Goal: Information Seeking & Learning: Check status

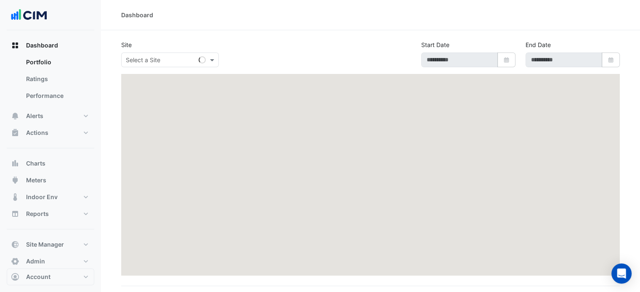
type input "**********"
select select "***"
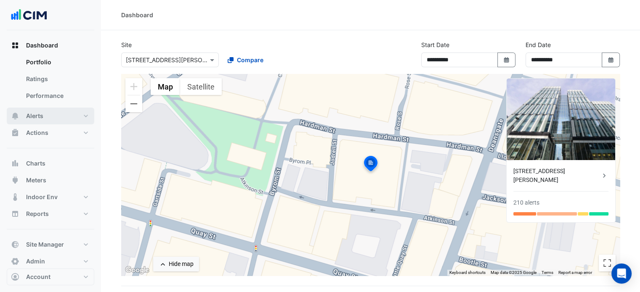
click at [53, 120] on button "Alerts" at bounding box center [50, 116] width 87 height 17
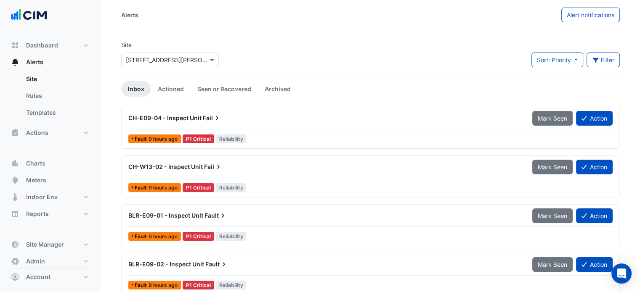
click at [155, 58] on input "text" at bounding box center [161, 60] width 71 height 9
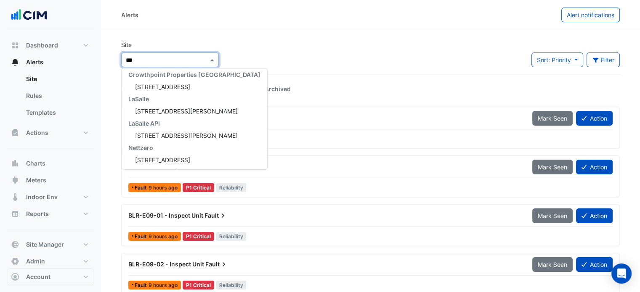
scroll to position [3, 0]
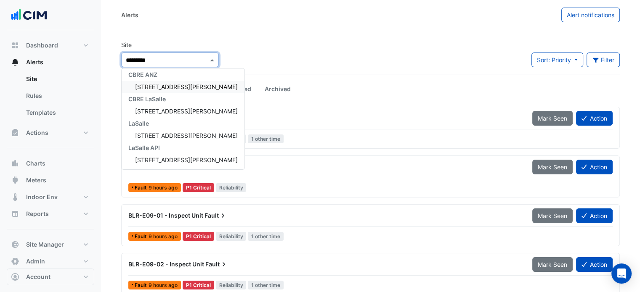
type input "**********"
click at [172, 84] on span "15 Talavera Road" at bounding box center [186, 86] width 103 height 7
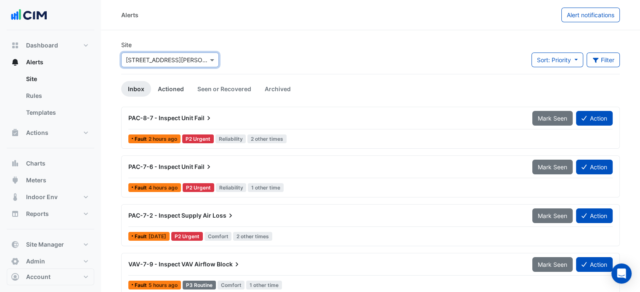
click at [173, 88] on link "Actioned" at bounding box center [171, 89] width 40 height 16
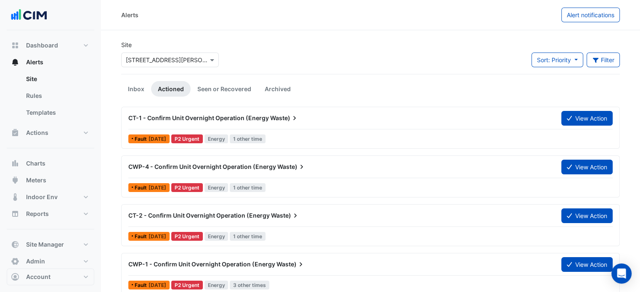
click at [358, 120] on div "CT-1 - Confirm Unit Overnight Operation (Energy Waste)" at bounding box center [339, 118] width 423 height 8
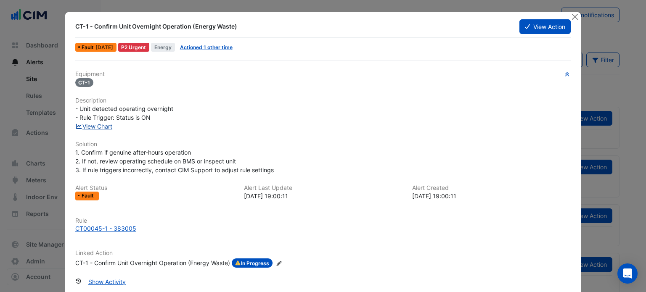
click at [106, 123] on link "View Chart" at bounding box center [93, 126] width 37 height 7
click at [106, 286] on button "Show Activity" at bounding box center [107, 282] width 48 height 15
click at [570, 16] on button "Close" at bounding box center [574, 16] width 9 height 9
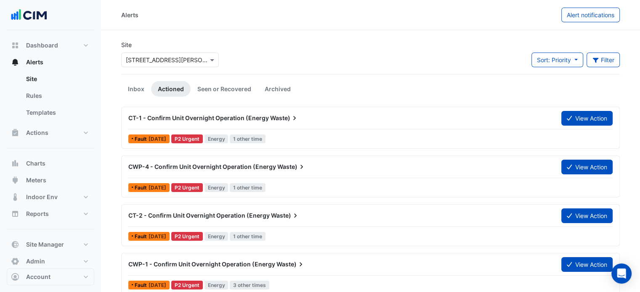
click at [294, 52] on div "Site × 15 Talavera Road Sort: Priority Priority Updated Filter Title Priority F…" at bounding box center [370, 57] width 508 height 34
click at [131, 87] on link "Inbox" at bounding box center [136, 89] width 30 height 16
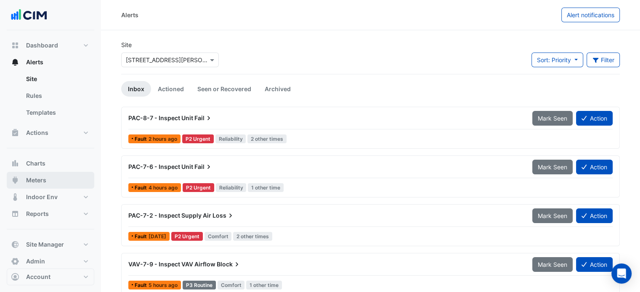
click at [52, 173] on button "Meters" at bounding box center [50, 180] width 87 height 17
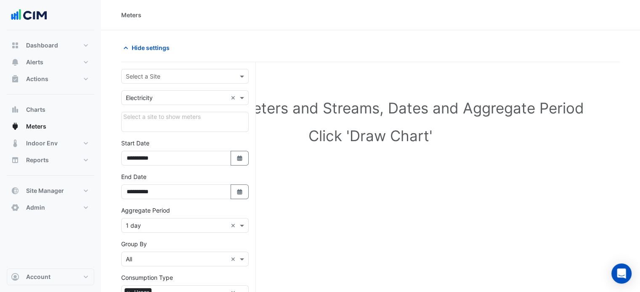
click at [170, 72] on input "text" at bounding box center [176, 76] width 101 height 9
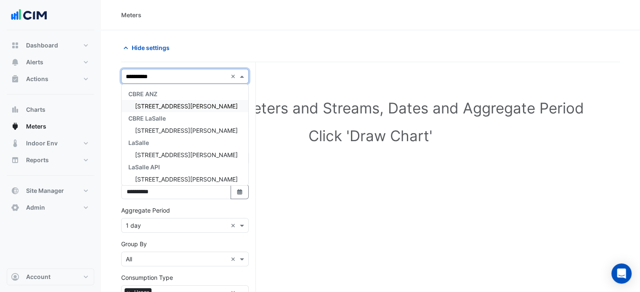
type input "**********"
click at [168, 106] on span "15 Talavera Road" at bounding box center [186, 106] width 103 height 7
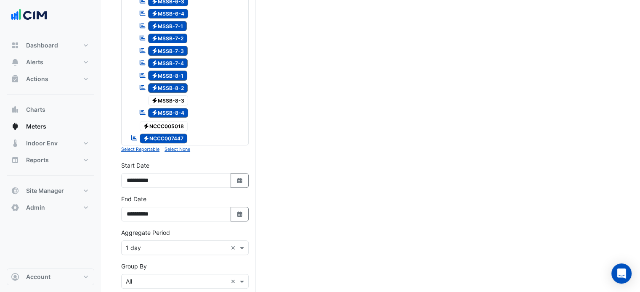
scroll to position [421, 0]
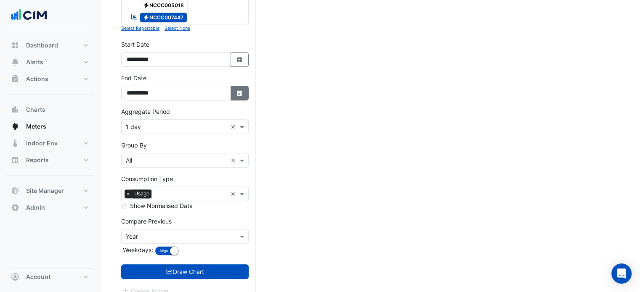
click at [237, 90] on icon "Select Date" at bounding box center [240, 93] width 8 height 6
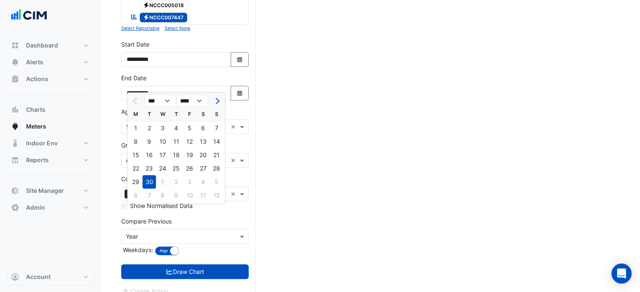
click at [157, 185] on div "1" at bounding box center [162, 181] width 13 height 13
type input "**********"
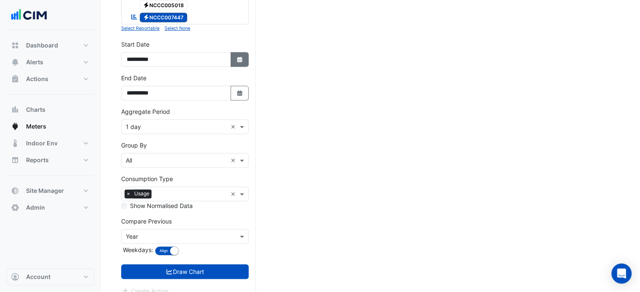
click at [244, 52] on button "Select Date" at bounding box center [239, 59] width 19 height 15
select select "*"
select select "****"
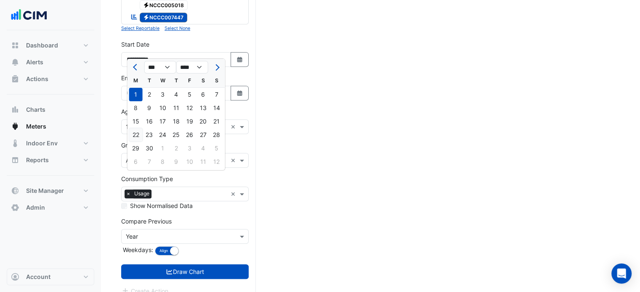
click at [139, 131] on div "22" at bounding box center [135, 134] width 13 height 13
type input "**********"
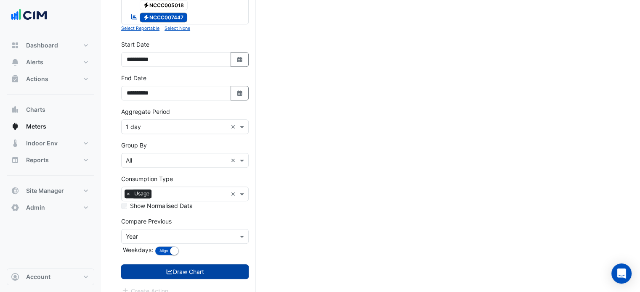
click at [155, 265] on button "Draw Chart" at bounding box center [184, 272] width 127 height 15
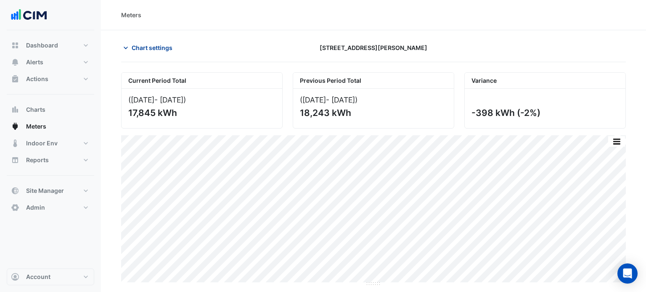
click at [150, 48] on span "Chart settings" at bounding box center [152, 47] width 41 height 9
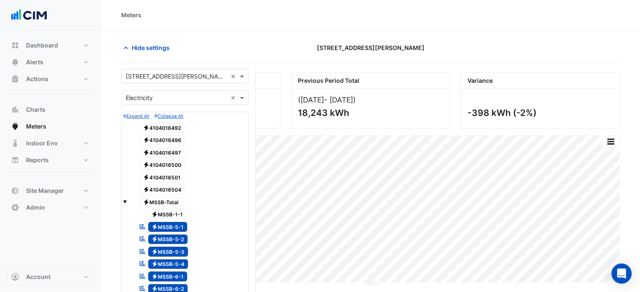
scroll to position [421, 0]
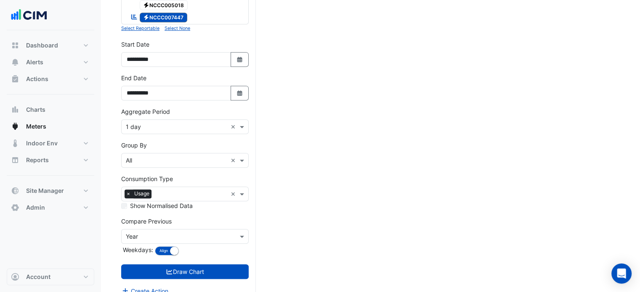
click at [150, 123] on input "text" at bounding box center [176, 127] width 101 height 9
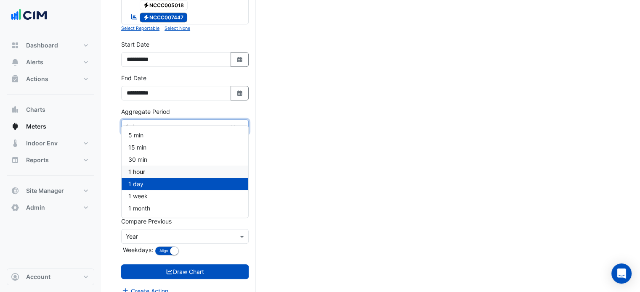
click at [147, 167] on div "1 hour" at bounding box center [185, 172] width 127 height 12
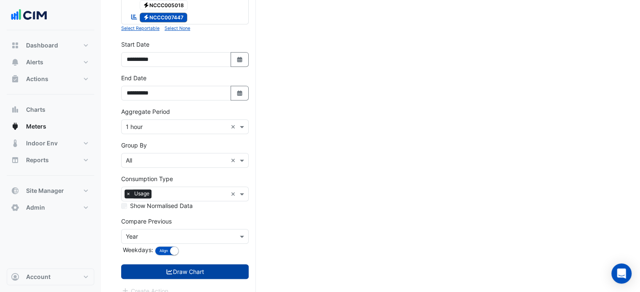
click at [186, 265] on button "Draw Chart" at bounding box center [184, 272] width 127 height 15
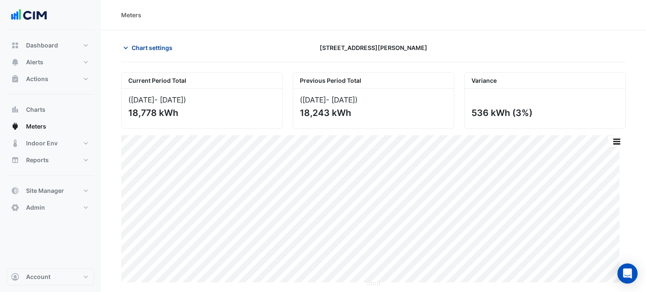
click at [147, 48] on span "Chart settings" at bounding box center [152, 47] width 41 height 9
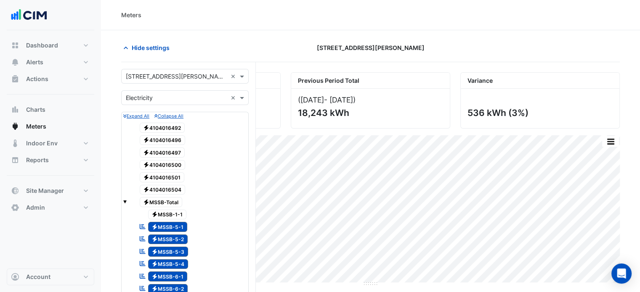
click at [170, 222] on span "Electricity MSSB-5-1" at bounding box center [168, 227] width 40 height 10
click at [169, 237] on span "Electricity MSSB-5-2" at bounding box center [168, 240] width 40 height 10
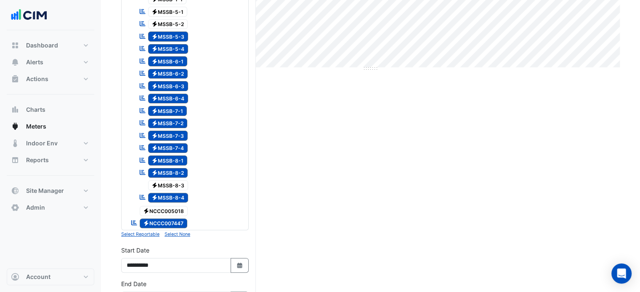
scroll to position [224, 0]
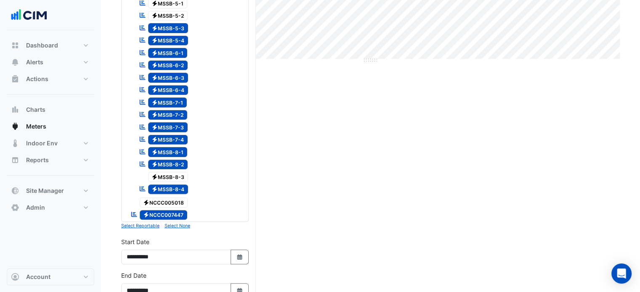
click at [176, 222] on button "Select None" at bounding box center [177, 226] width 26 height 8
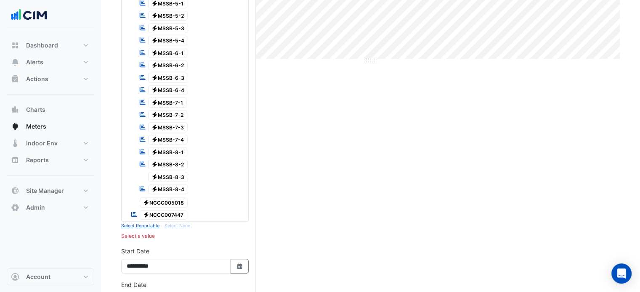
click at [176, 210] on span "Electricity NCCC007447" at bounding box center [164, 215] width 48 height 10
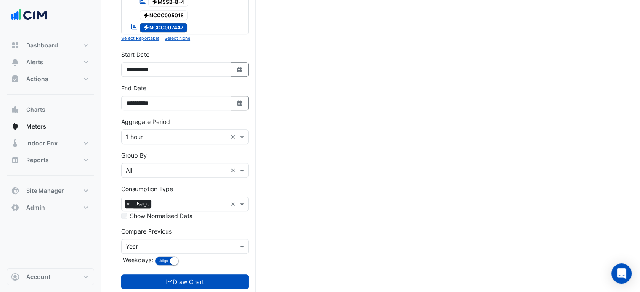
scroll to position [421, 0]
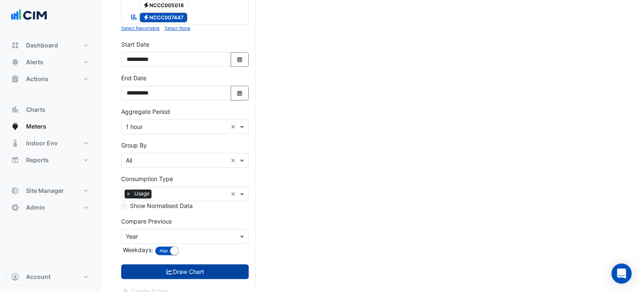
click at [211, 265] on button "Draw Chart" at bounding box center [184, 272] width 127 height 15
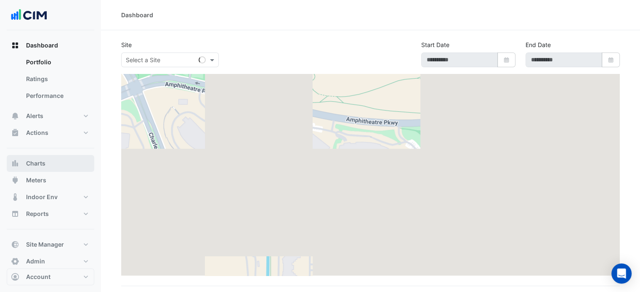
click at [36, 166] on span "Charts" at bounding box center [35, 163] width 19 height 8
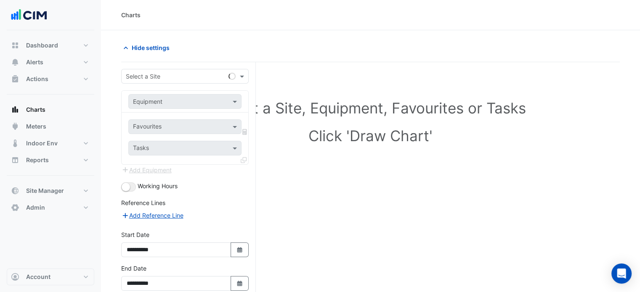
click at [143, 82] on div "Select a Site" at bounding box center [184, 76] width 127 height 15
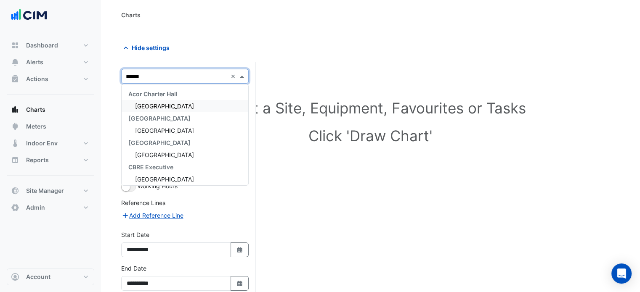
type input "*******"
click at [160, 132] on span "[GEOGRAPHIC_DATA]" at bounding box center [164, 130] width 59 height 7
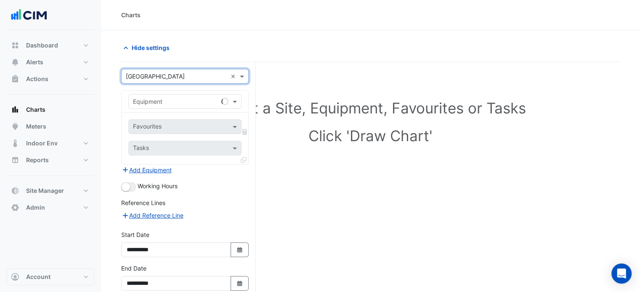
click at [172, 103] on input "text" at bounding box center [176, 102] width 87 height 9
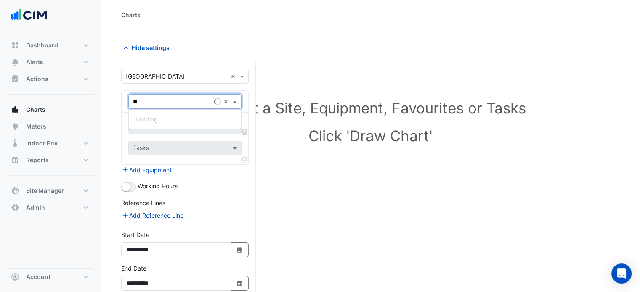
type input "***"
click at [158, 120] on div "HWB-1" at bounding box center [185, 119] width 113 height 12
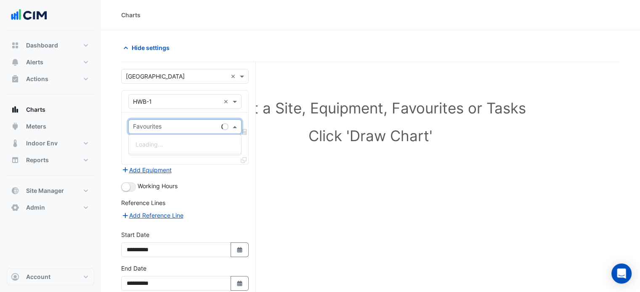
click at [158, 124] on input "text" at bounding box center [175, 127] width 85 height 9
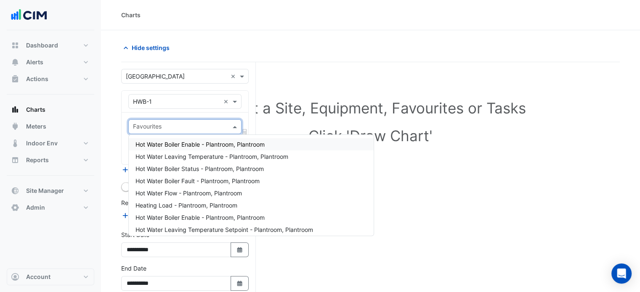
click at [181, 143] on span "Hot Water Boiler Enable - Plantroom, Plantroom" at bounding box center [199, 144] width 129 height 7
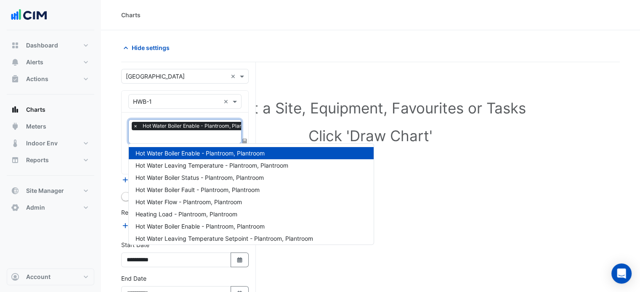
click at [185, 135] on input "text" at bounding box center [197, 137] width 128 height 9
click at [207, 190] on span "Hot Water Boiler Fault - Plantroom, Plantroom" at bounding box center [197, 189] width 124 height 7
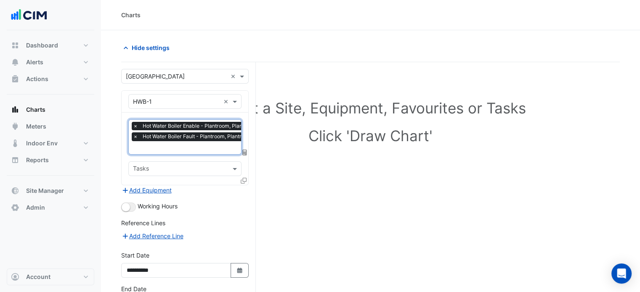
click at [180, 150] on input "text" at bounding box center [197, 148] width 128 height 9
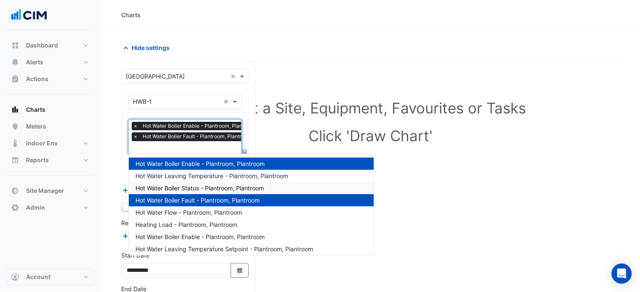
click at [411, 188] on div "Select a Site, Equipment, Favourites or Tasks Click 'Draw Chart'" at bounding box center [370, 209] width 498 height 294
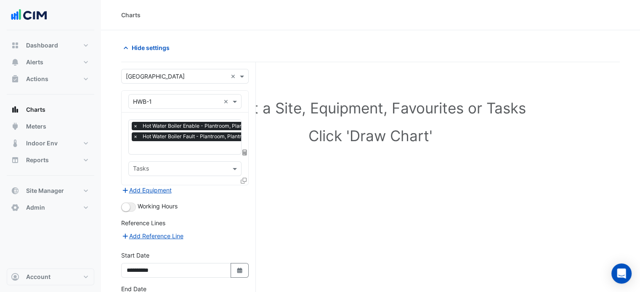
scroll to position [61, 0]
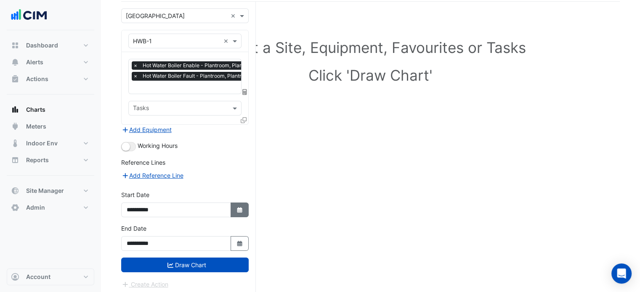
click at [242, 213] on button "Select Date" at bounding box center [239, 210] width 19 height 15
select select "*"
select select "****"
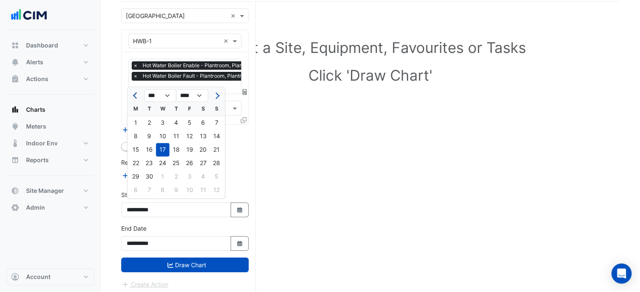
click at [133, 92] on button "Previous month" at bounding box center [136, 95] width 10 height 13
select select "*"
click at [148, 124] on div "1" at bounding box center [149, 122] width 13 height 13
type input "**********"
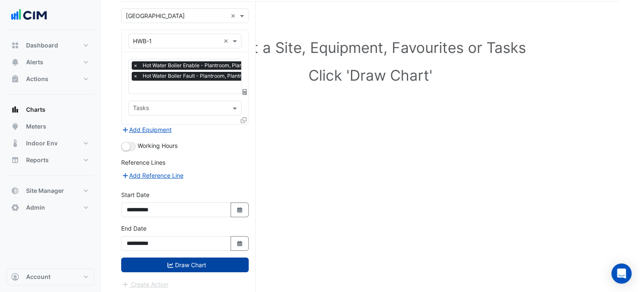
click at [193, 260] on button "Draw Chart" at bounding box center [184, 265] width 127 height 15
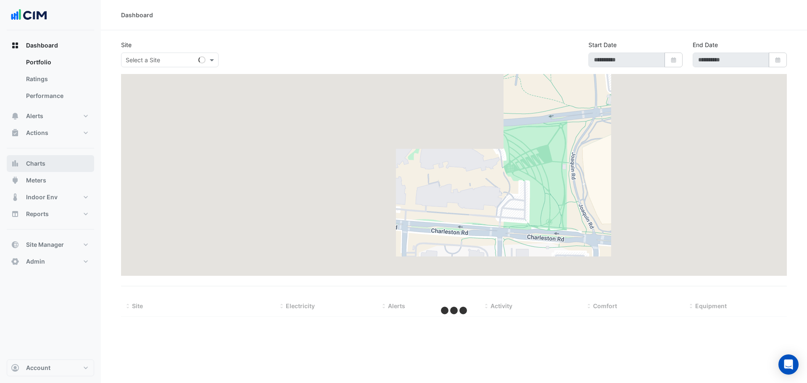
click at [44, 163] on span "Charts" at bounding box center [35, 163] width 19 height 8
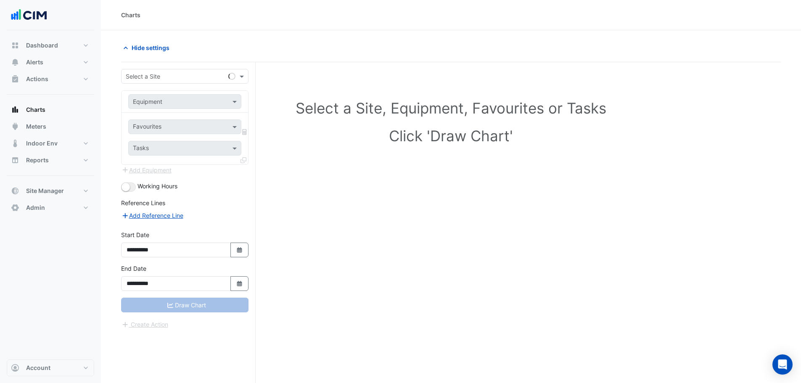
click at [144, 75] on input "text" at bounding box center [176, 76] width 101 height 9
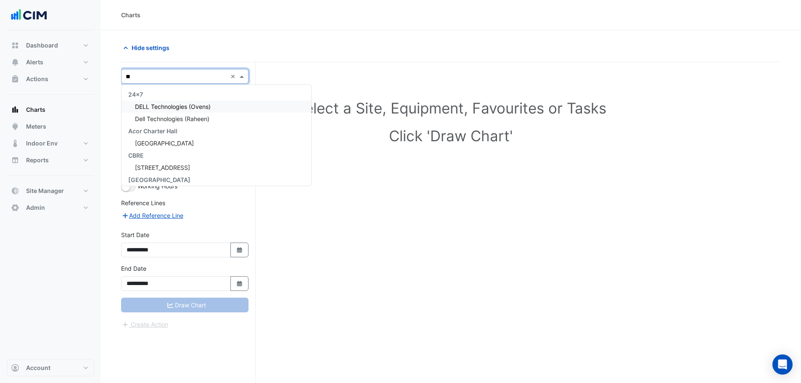
type input "*"
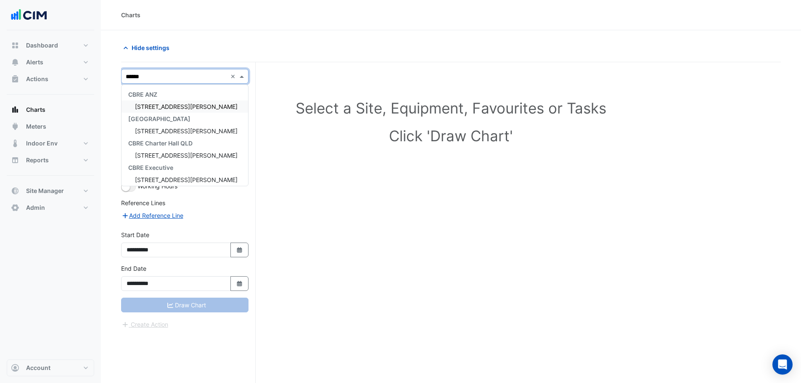
type input "*******"
click at [156, 132] on span "275 George Street" at bounding box center [186, 130] width 103 height 7
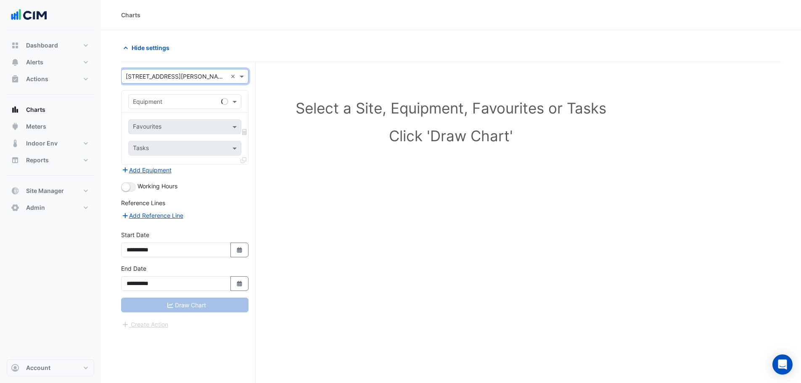
click at [163, 103] on input "text" at bounding box center [176, 102] width 87 height 9
type input "**"
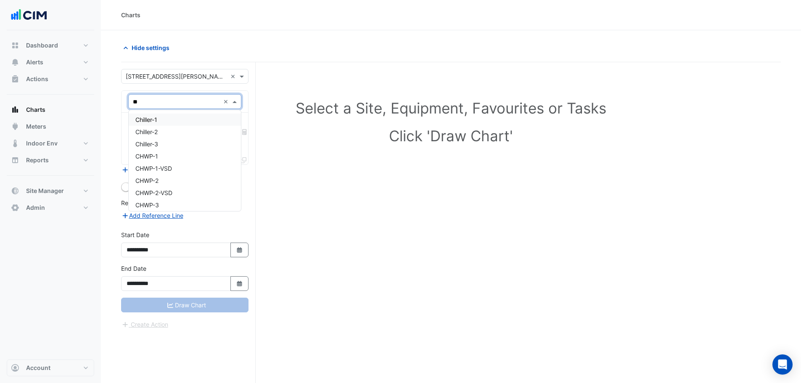
click at [170, 116] on div "Chiller-1" at bounding box center [185, 120] width 112 height 12
click at [172, 127] on input "text" at bounding box center [175, 127] width 85 height 9
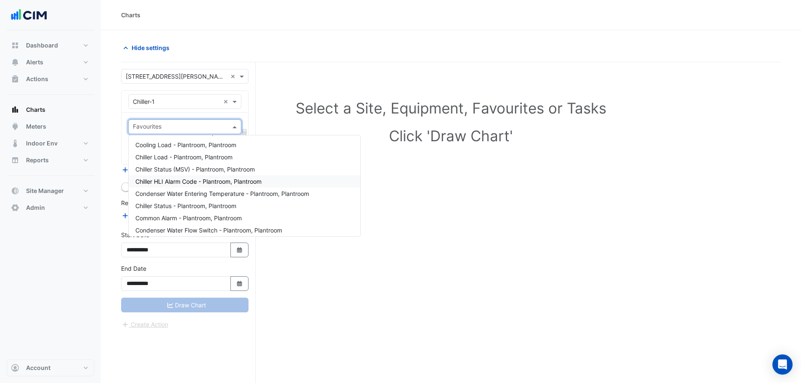
scroll to position [183, 0]
click at [269, 177] on div "Chiller HLI Alarm Code - Plantroom, Plantroom" at bounding box center [245, 181] width 232 height 12
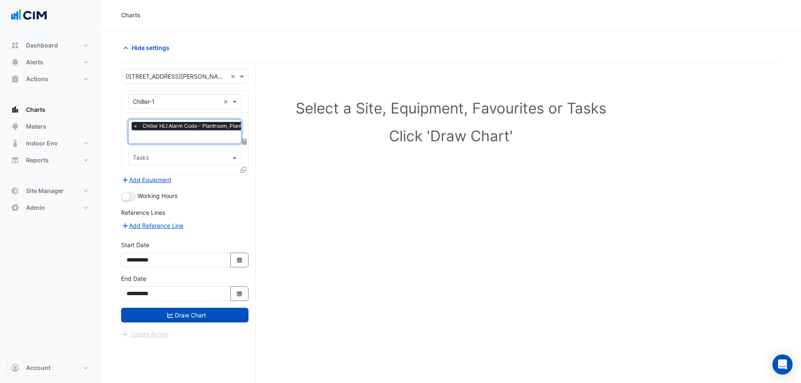
click at [244, 170] on icon at bounding box center [244, 170] width 6 height 6
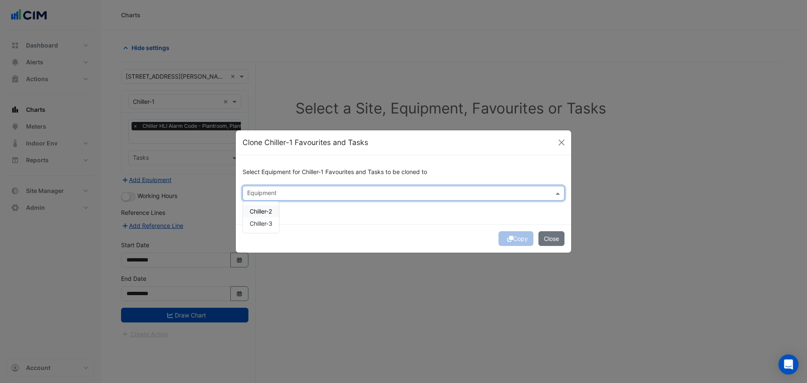
click at [300, 190] on input "text" at bounding box center [398, 194] width 303 height 9
click at [269, 216] on div "Chiller-2" at bounding box center [261, 211] width 36 height 12
click at [269, 221] on span "Chiller-3" at bounding box center [261, 223] width 23 height 7
click at [378, 228] on div "Copy Close" at bounding box center [404, 238] width 336 height 29
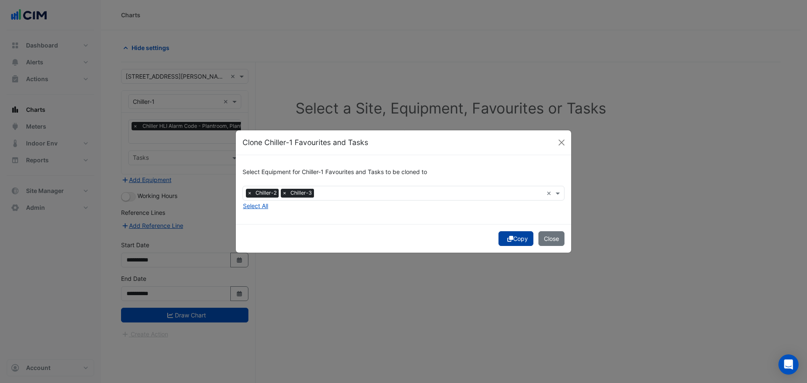
click at [512, 241] on button "Copy" at bounding box center [516, 238] width 35 height 15
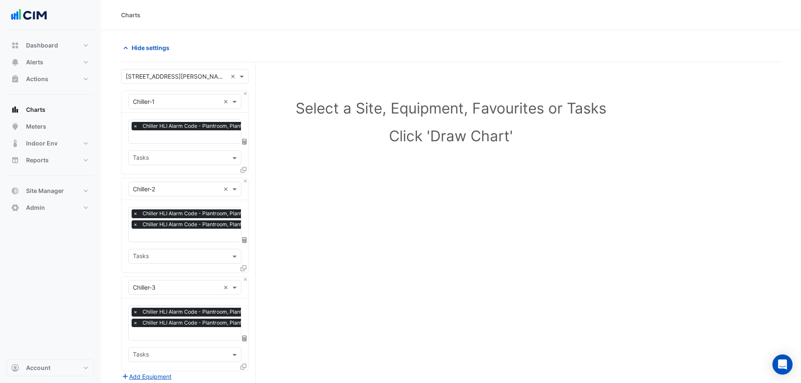
scroll to position [157, 0]
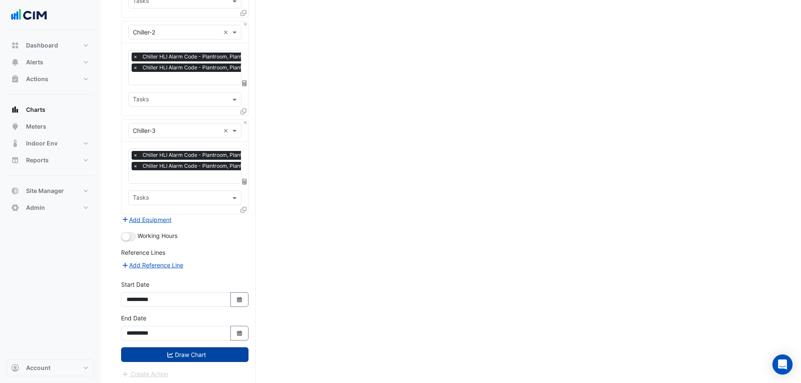
click at [175, 352] on button "Draw Chart" at bounding box center [184, 354] width 127 height 15
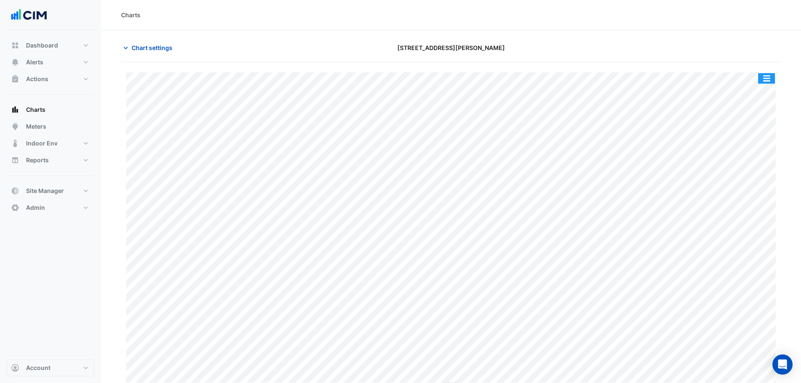
click at [768, 81] on button "button" at bounding box center [766, 78] width 17 height 11
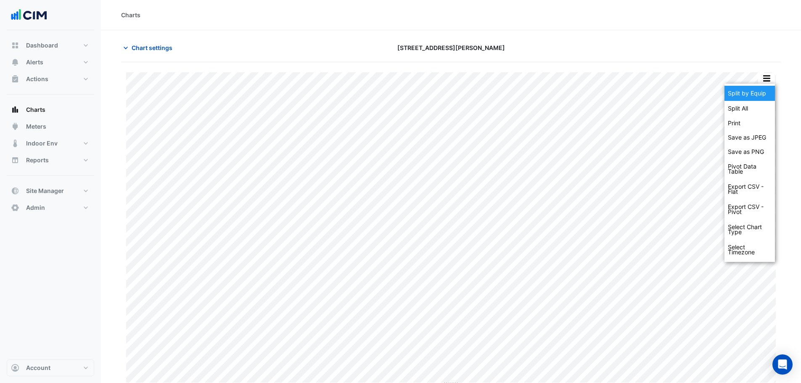
click at [753, 95] on div "Split by Equip" at bounding box center [750, 93] width 50 height 15
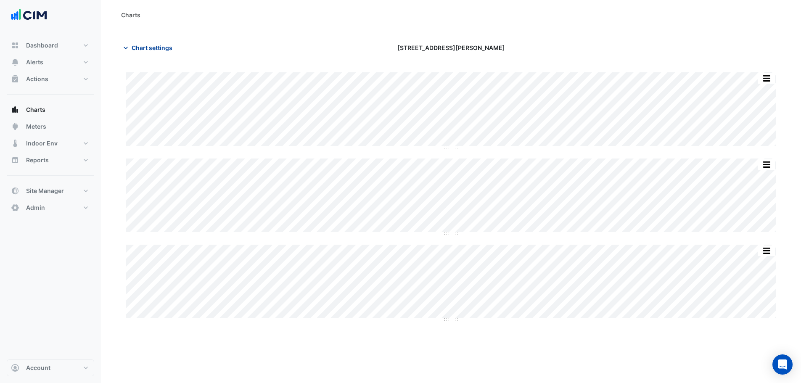
click at [140, 47] on span "Chart settings" at bounding box center [152, 47] width 41 height 9
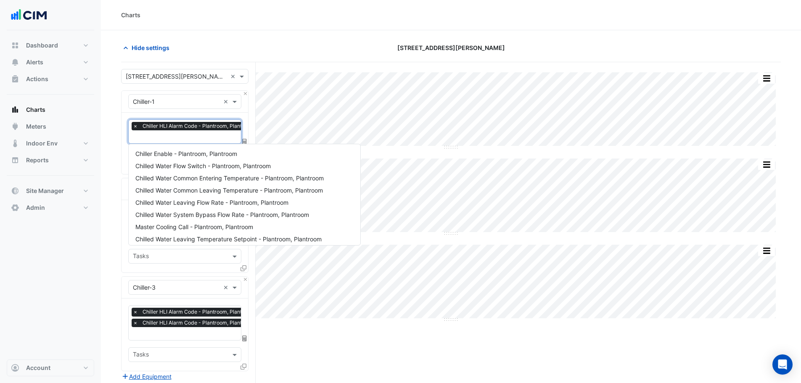
click at [176, 135] on input "text" at bounding box center [196, 137] width 126 height 9
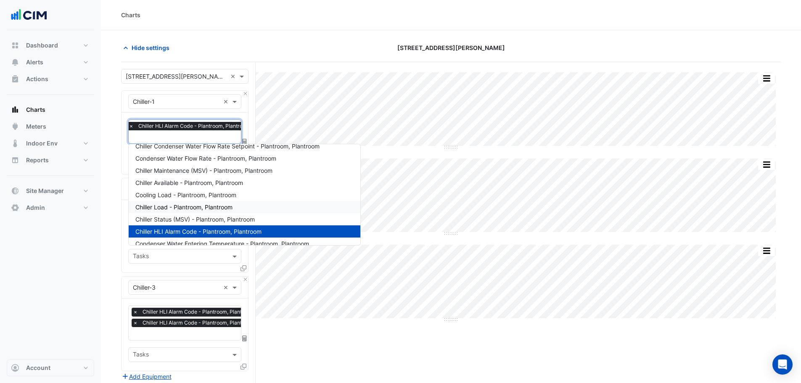
scroll to position [141, 0]
click at [196, 184] on span "Chiller Available - Plantroom, Plantroom" at bounding box center [189, 183] width 108 height 7
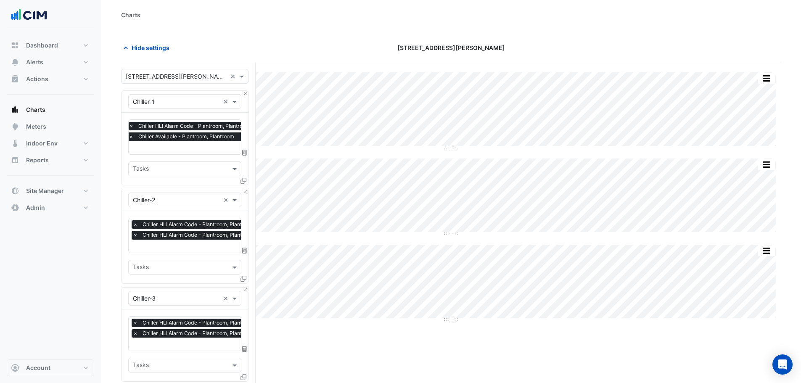
click at [119, 173] on section "Hide settings 275 George Street Split All Split None Print Save as JPEG Save as…" at bounding box center [451, 291] width 700 height 523
click at [243, 193] on button "Close" at bounding box center [245, 191] width 5 height 5
click at [243, 288] on button "Close" at bounding box center [245, 290] width 5 height 5
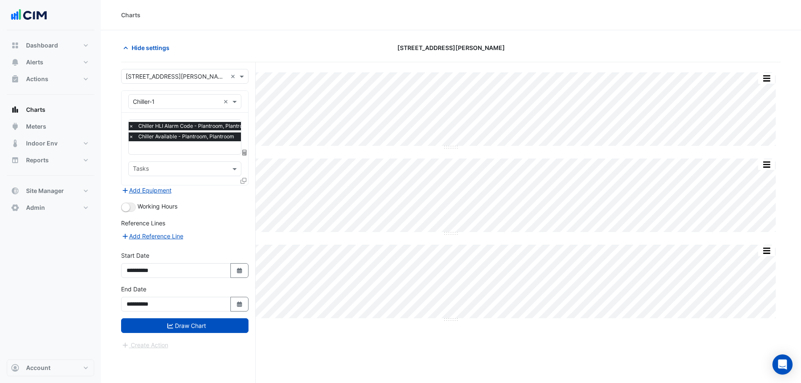
click at [243, 193] on div "Add Equipment" at bounding box center [184, 190] width 127 height 10
click at [244, 183] on icon at bounding box center [244, 181] width 6 height 6
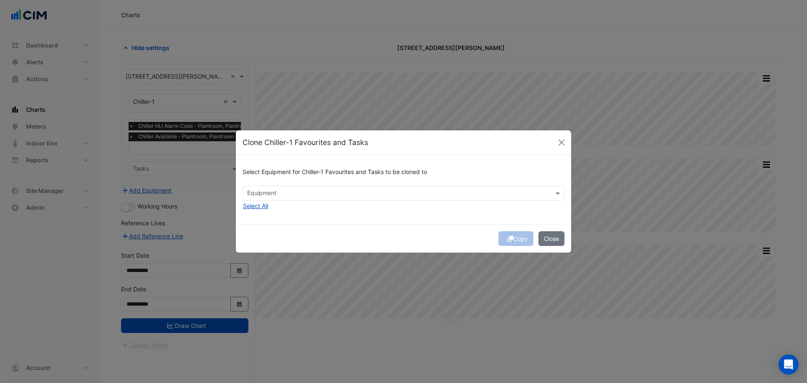
click at [269, 192] on input "text" at bounding box center [398, 194] width 303 height 9
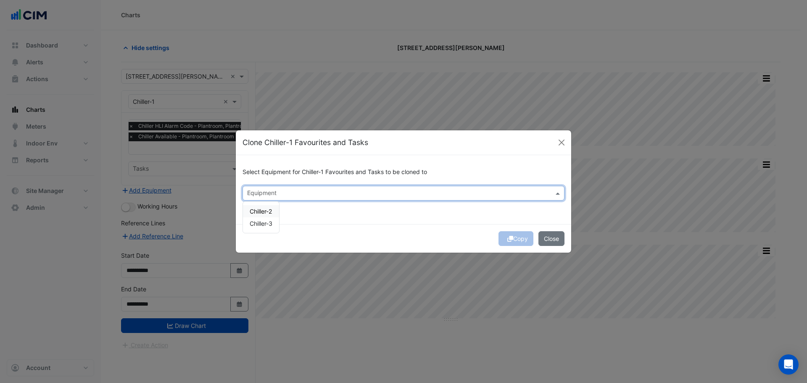
click at [269, 204] on div "Chiller-2 Chiller-3" at bounding box center [261, 217] width 36 height 31
click at [269, 208] on span "Chiller-2" at bounding box center [261, 211] width 22 height 7
click at [268, 221] on span "Chiller-3" at bounding box center [261, 223] width 23 height 7
click at [397, 237] on div "Copy Close" at bounding box center [404, 238] width 336 height 29
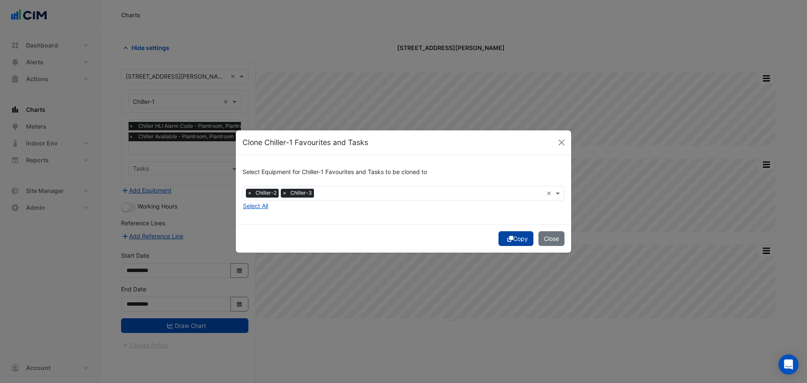
click at [517, 239] on button "Copy" at bounding box center [516, 238] width 35 height 15
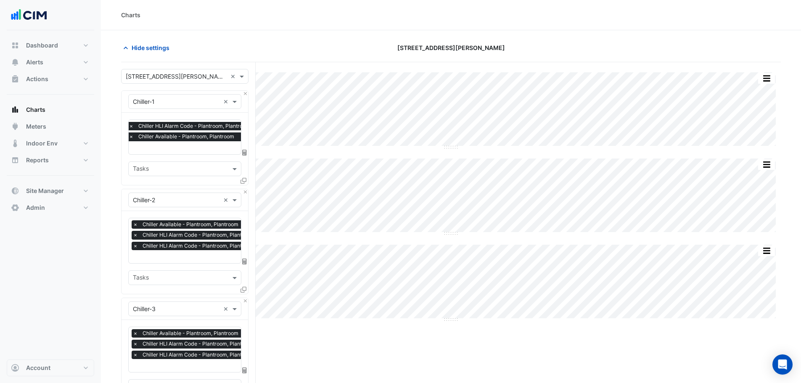
scroll to position [189, 0]
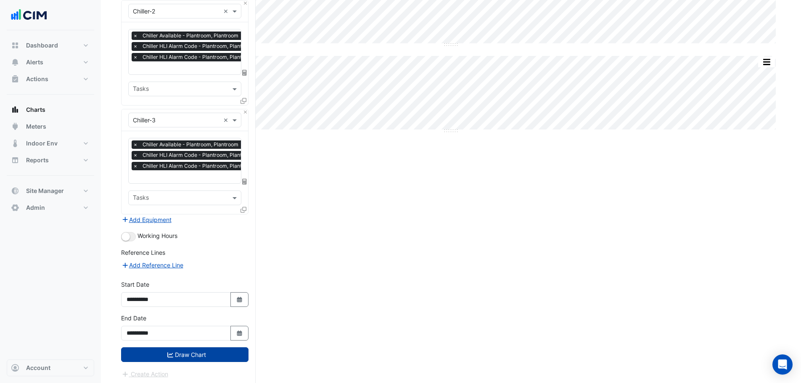
click at [193, 347] on button "Draw Chart" at bounding box center [184, 354] width 127 height 15
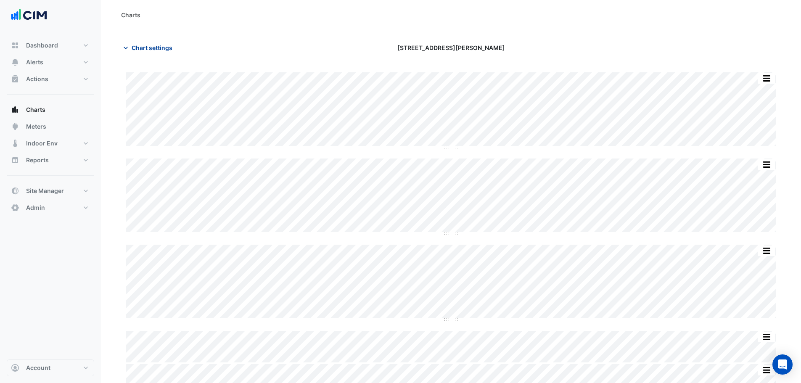
click at [148, 48] on span "Chart settings" at bounding box center [152, 47] width 41 height 9
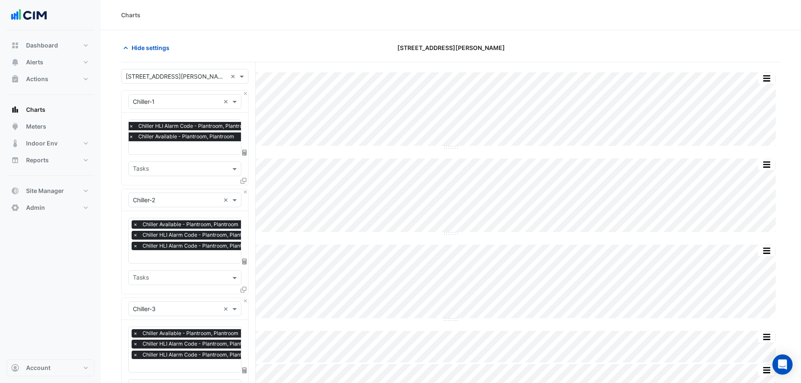
scroll to position [189, 0]
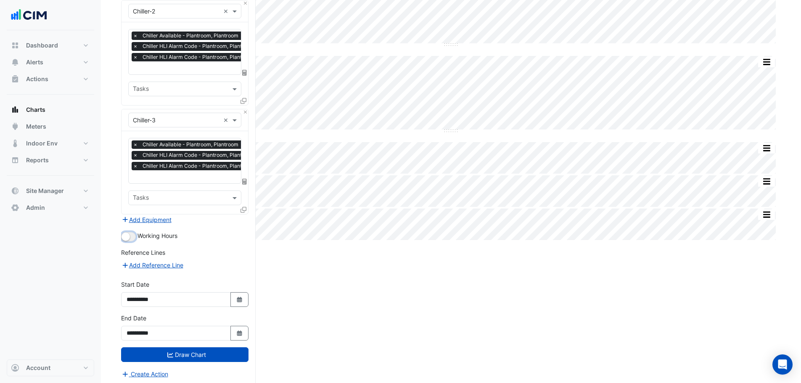
click at [125, 235] on small "button" at bounding box center [126, 237] width 8 height 8
click at [197, 352] on button "Draw Chart" at bounding box center [184, 354] width 127 height 15
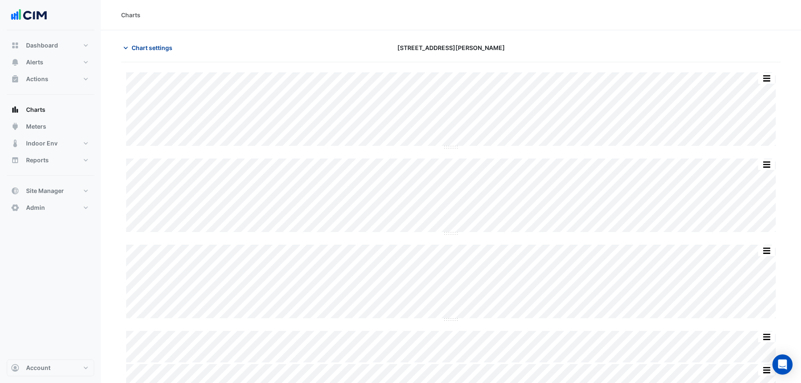
click at [143, 44] on span "Chart settings" at bounding box center [152, 47] width 41 height 9
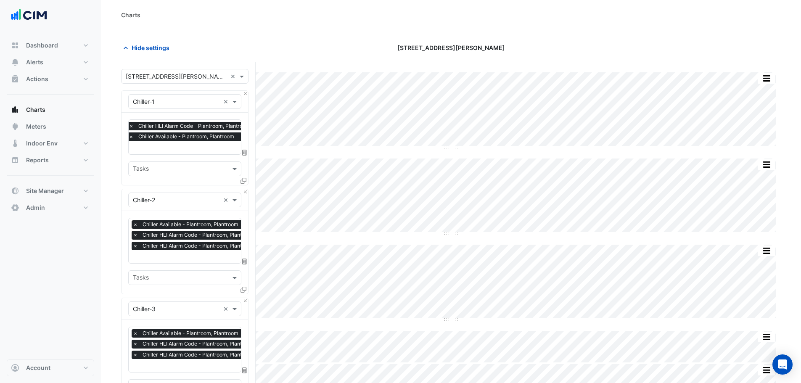
click at [156, 145] on input "text" at bounding box center [192, 148] width 126 height 9
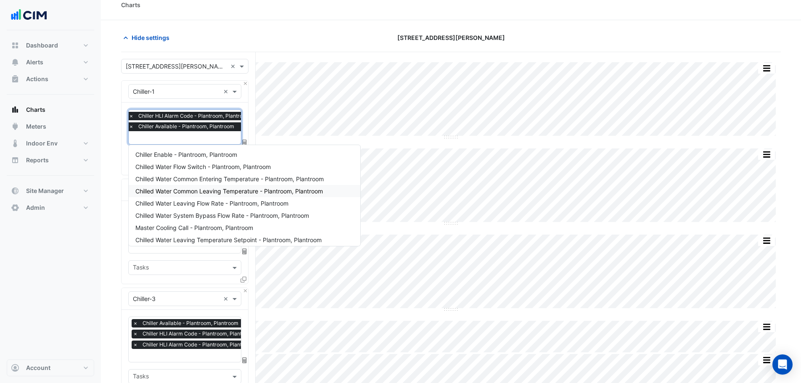
click at [110, 151] on section "Hide settings 275 George Street Split by Unit Split All Split None Print Save a…" at bounding box center [451, 292] width 700 height 544
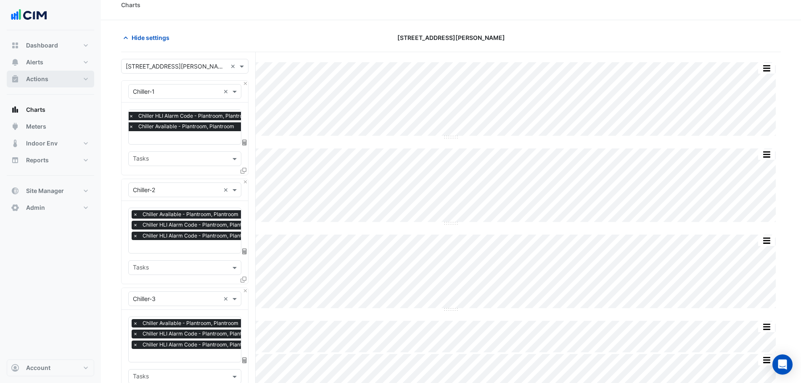
click at [50, 84] on button "Actions" at bounding box center [50, 79] width 87 height 17
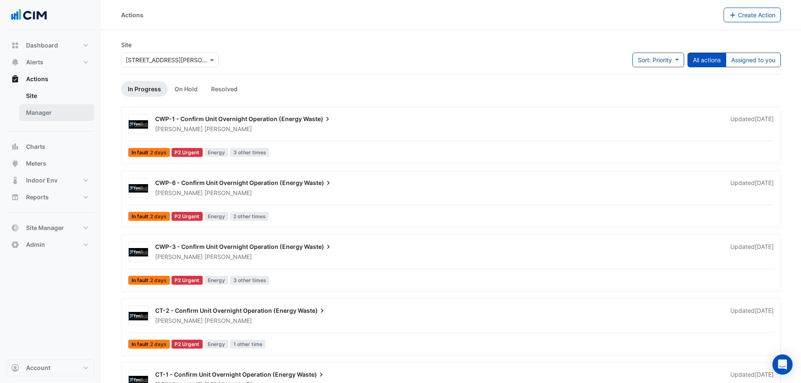
click at [61, 116] on link "Manager" at bounding box center [56, 112] width 75 height 17
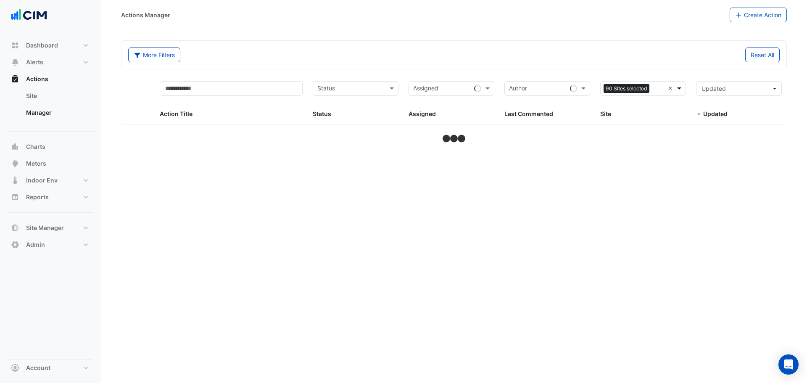
select select "***"
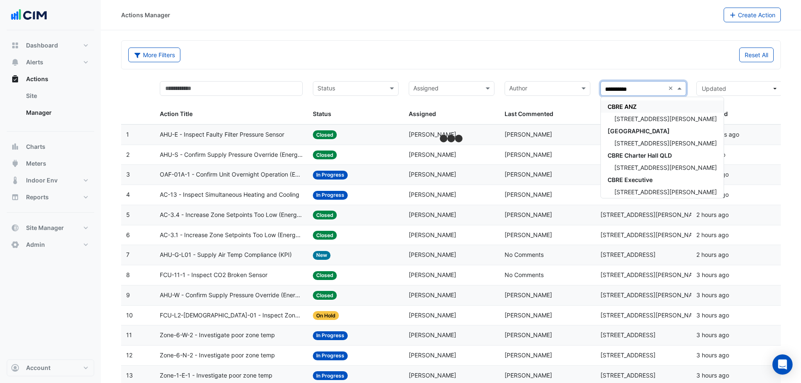
type input "**********"
